Goal: Task Accomplishment & Management: Manage account settings

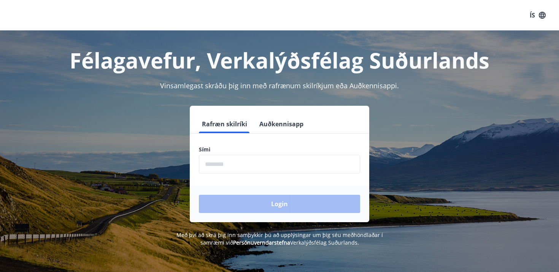
click at [274, 123] on button "Auðkennisapp" at bounding box center [281, 124] width 50 height 18
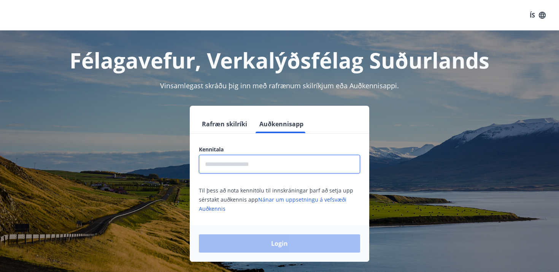
click at [293, 159] on input "text" at bounding box center [279, 164] width 161 height 19
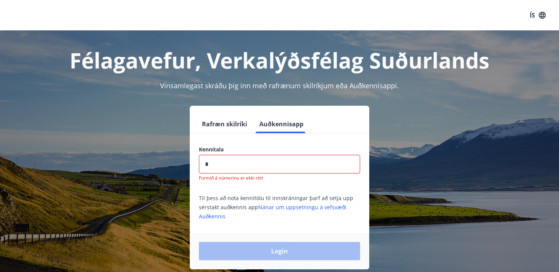
click at [253, 120] on div "Rafræn skilríki Auðkennisapp" at bounding box center [280, 124] width 180 height 18
click at [225, 161] on input "*" at bounding box center [279, 164] width 161 height 19
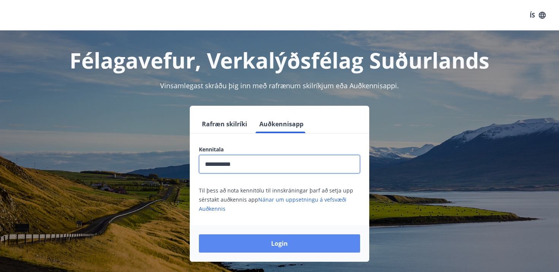
type input "**********"
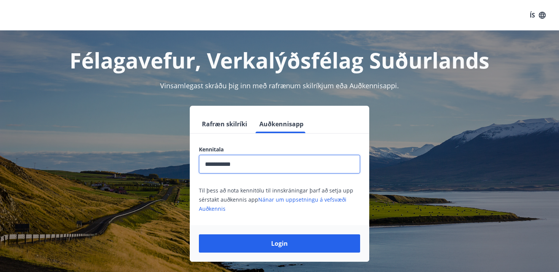
click at [255, 242] on button "Login" at bounding box center [279, 243] width 161 height 18
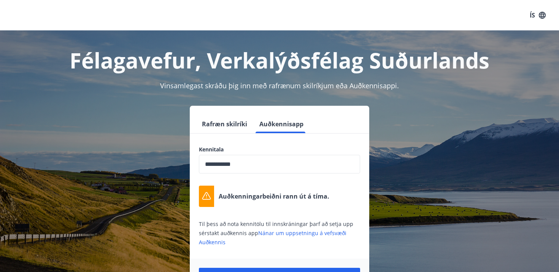
click at [261, 161] on input "**********" at bounding box center [279, 164] width 161 height 19
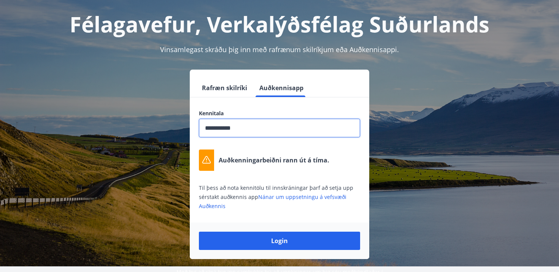
scroll to position [45, 0]
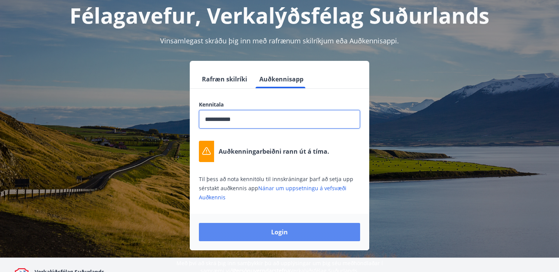
click at [265, 238] on button "Login" at bounding box center [279, 232] width 161 height 18
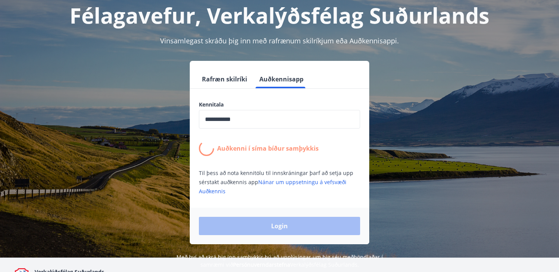
click at [234, 80] on button "Rafræn skilríki" at bounding box center [224, 79] width 51 height 18
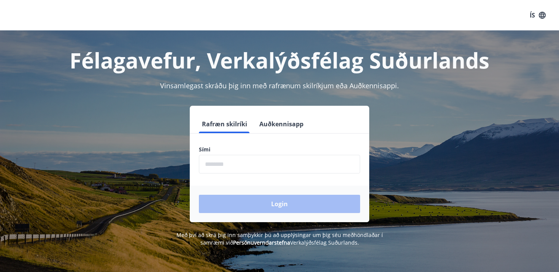
drag, startPoint x: 276, startPoint y: 126, endPoint x: 274, endPoint y: 137, distance: 10.8
click at [275, 126] on button "Auðkennisapp" at bounding box center [281, 124] width 50 height 18
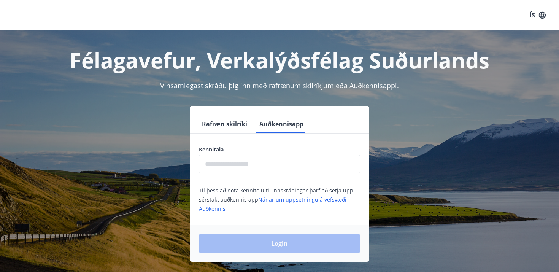
click at [252, 163] on input "text" at bounding box center [279, 164] width 161 height 19
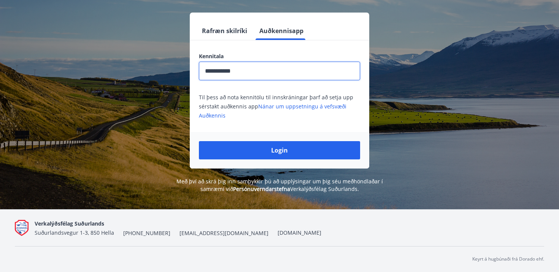
scroll to position [93, 0]
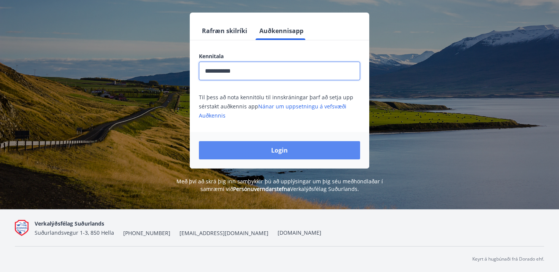
type input "**********"
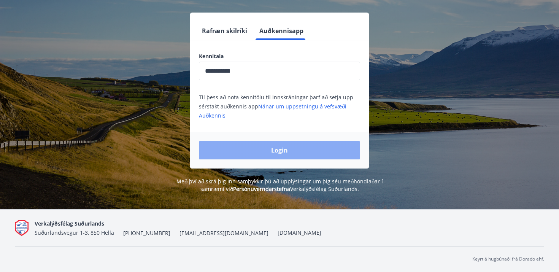
click at [287, 144] on button "Login" at bounding box center [279, 150] width 161 height 18
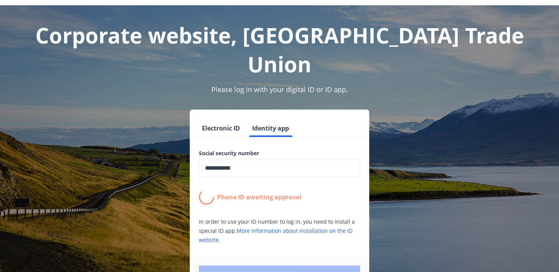
scroll to position [26, 0]
